Goal: Entertainment & Leisure: Consume media (video, audio)

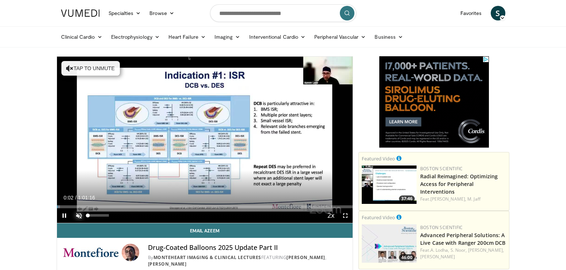
click at [76, 215] on span "Video Player" at bounding box center [79, 215] width 15 height 15
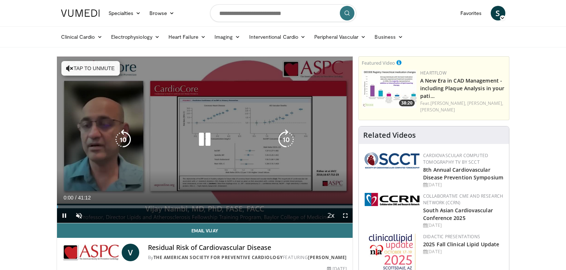
click at [73, 66] on button "Tap to unmute" at bounding box center [90, 68] width 58 height 15
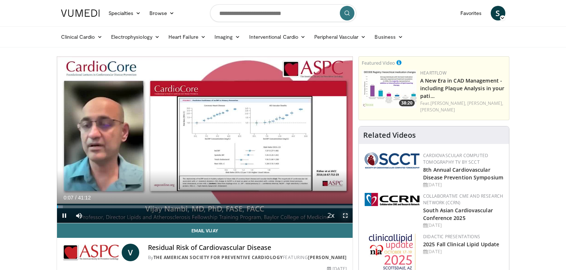
click at [346, 215] on span "Video Player" at bounding box center [345, 215] width 15 height 15
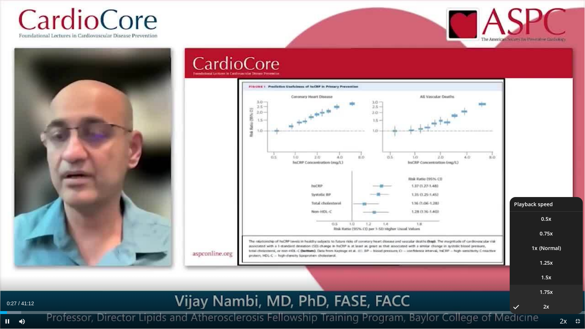
click at [535, 270] on li "1.75x" at bounding box center [546, 292] width 73 height 15
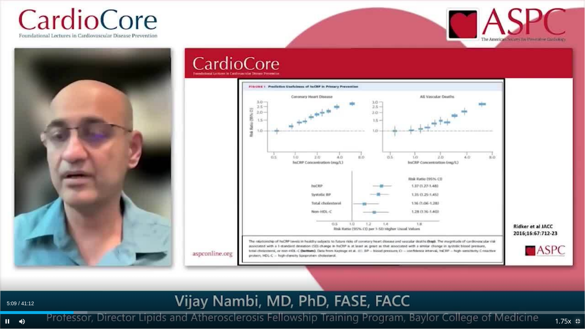
click at [566, 270] on span "Video Player" at bounding box center [577, 321] width 15 height 15
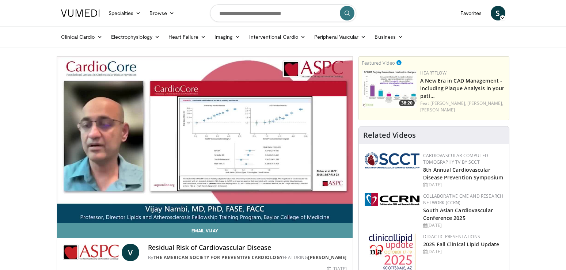
click at [320, 226] on link "Email Vijay" at bounding box center [205, 230] width 296 height 15
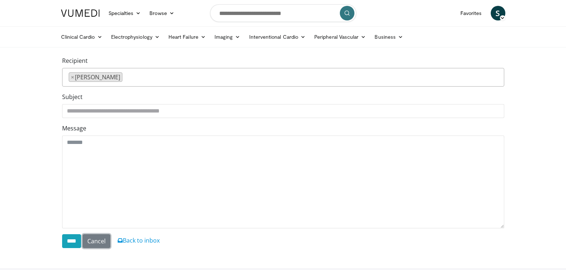
click at [103, 242] on link "Cancel" at bounding box center [97, 241] width 28 height 14
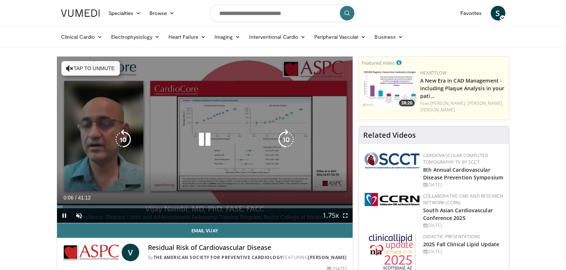
click at [93, 69] on button "Tap to unmute" at bounding box center [90, 68] width 58 height 15
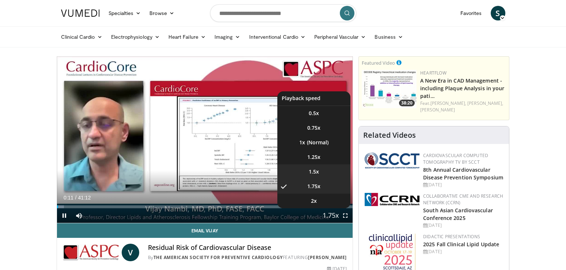
click at [309, 173] on span "1.5x" at bounding box center [314, 171] width 10 height 7
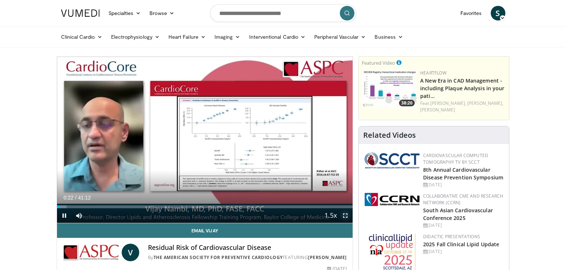
click at [345, 216] on span "Video Player" at bounding box center [345, 215] width 15 height 15
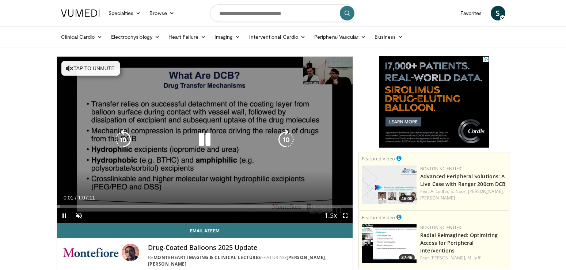
click at [97, 71] on button "Tap to unmute" at bounding box center [90, 68] width 58 height 15
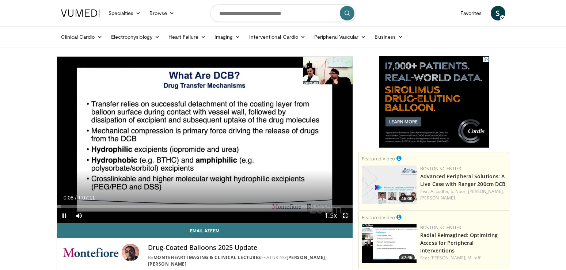
click at [344, 218] on span "Video Player" at bounding box center [345, 215] width 15 height 15
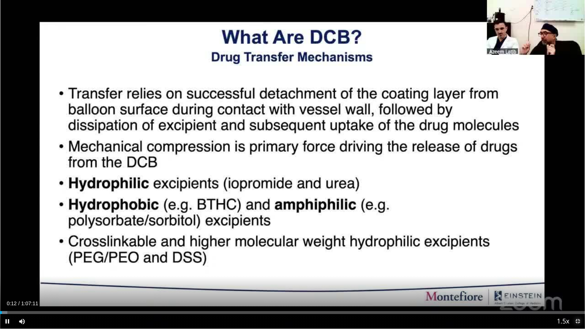
click at [566, 270] on span "Video Player" at bounding box center [577, 321] width 15 height 15
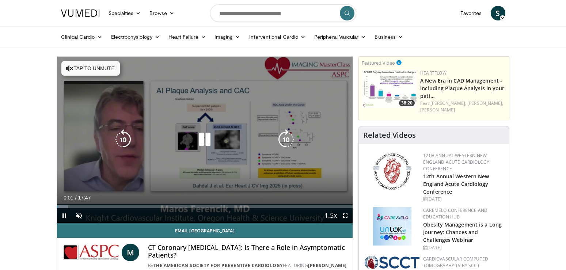
click at [90, 70] on button "Tap to unmute" at bounding box center [90, 68] width 58 height 15
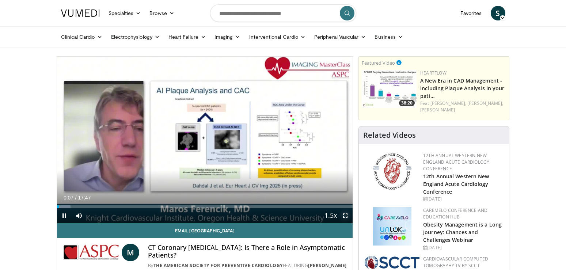
click at [347, 215] on span "Video Player" at bounding box center [345, 215] width 15 height 15
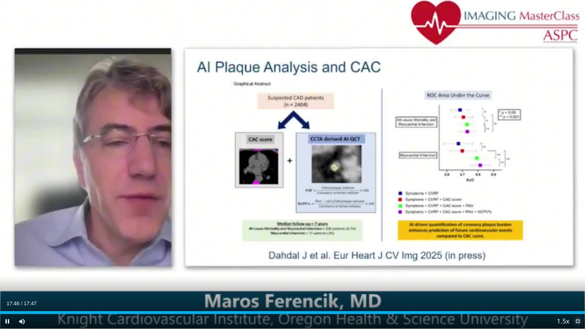
click at [566, 270] on span "Video Player" at bounding box center [577, 321] width 15 height 15
